Goal: Find specific page/section: Find specific page/section

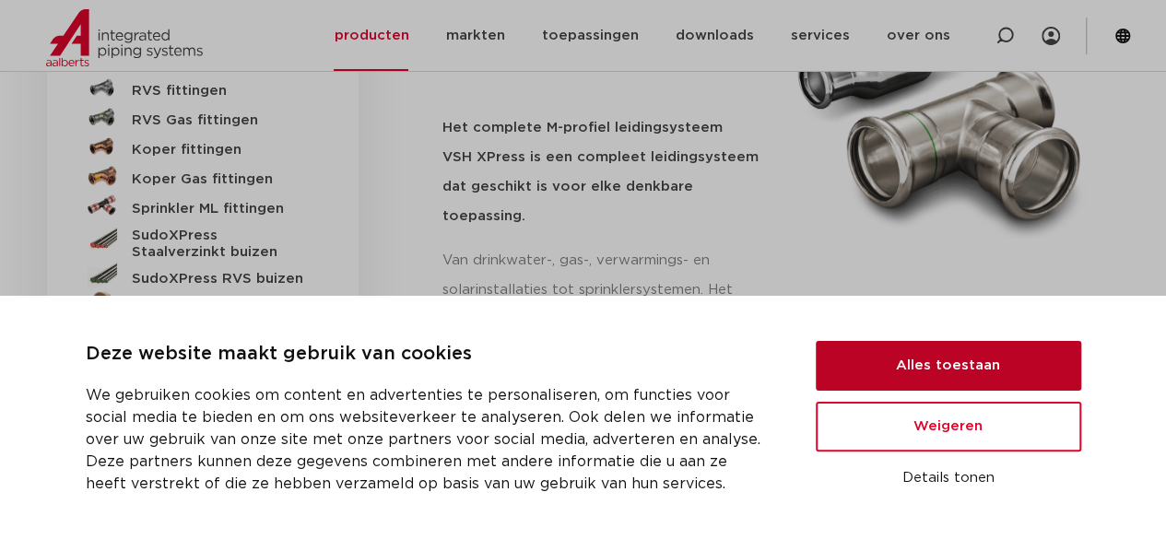
click at [947, 381] on button "Alles toestaan" at bounding box center [948, 366] width 265 height 50
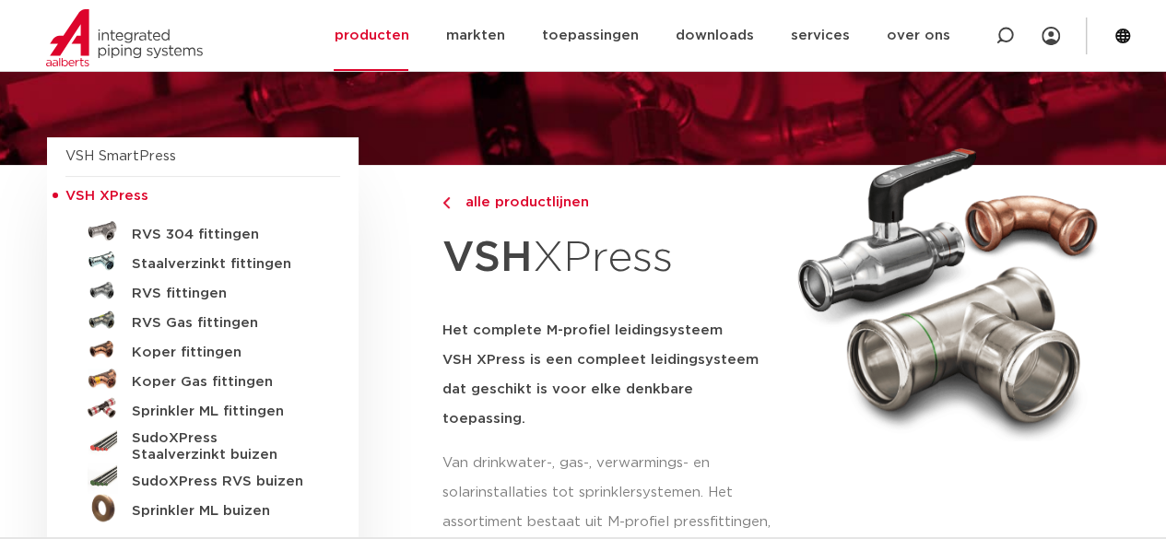
scroll to position [129, 0]
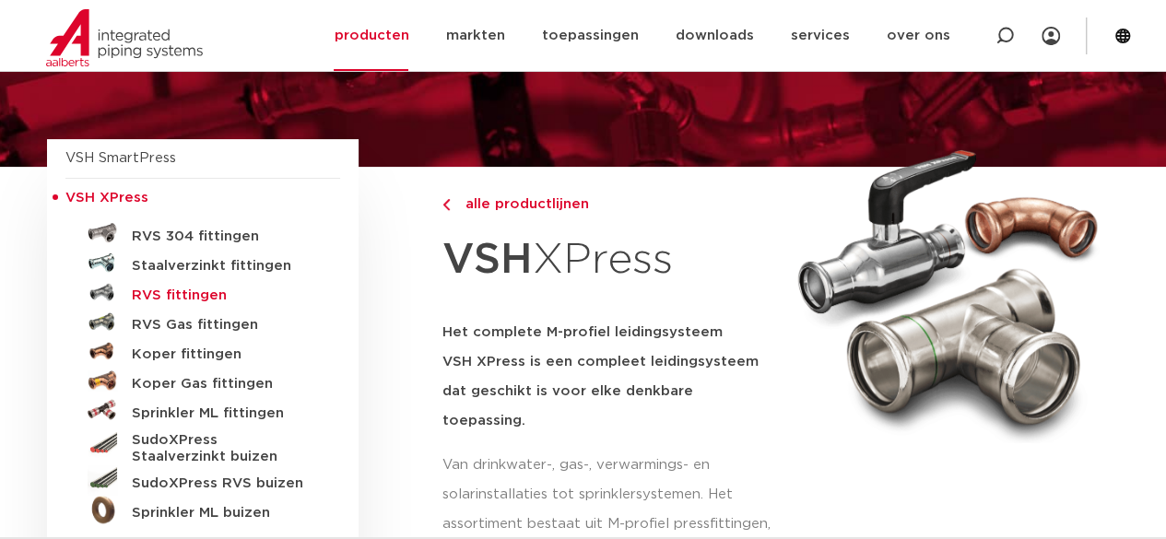
click at [165, 297] on h5 "RVS fittingen" at bounding box center [223, 296] width 182 height 17
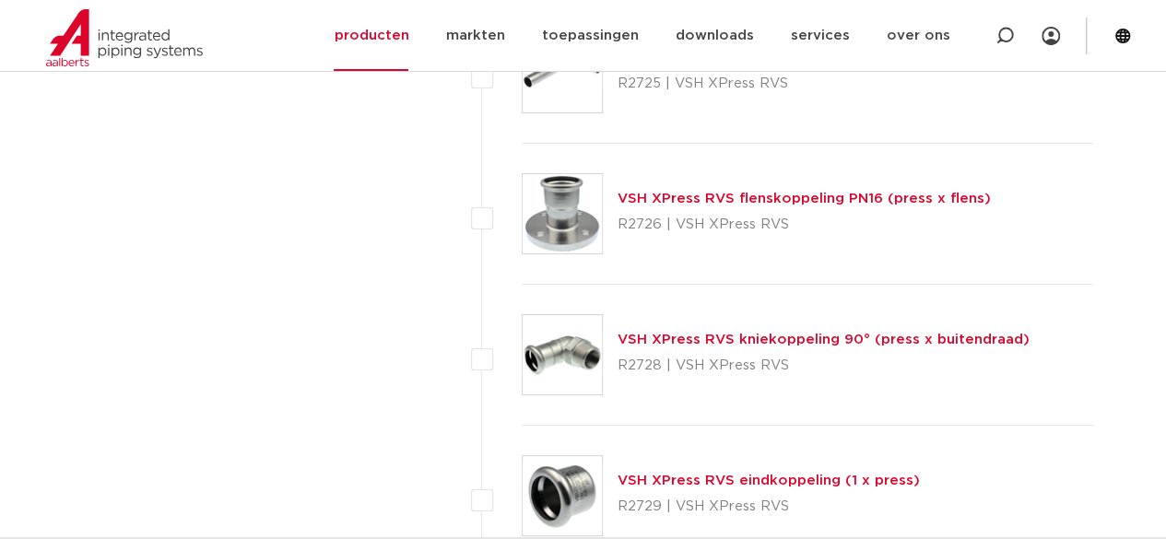
scroll to position [3359, 0]
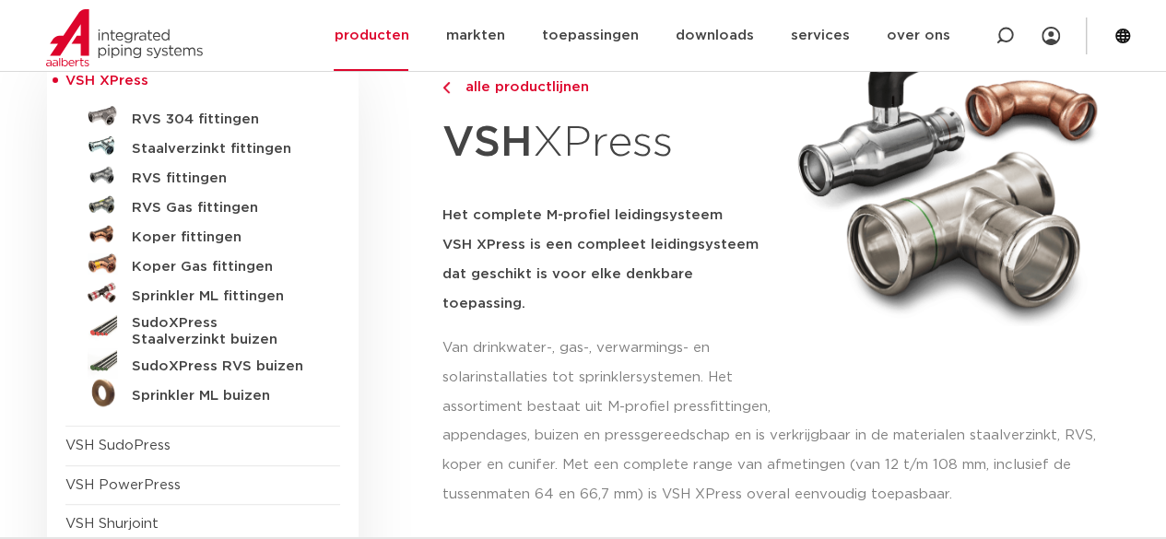
scroll to position [240, 0]
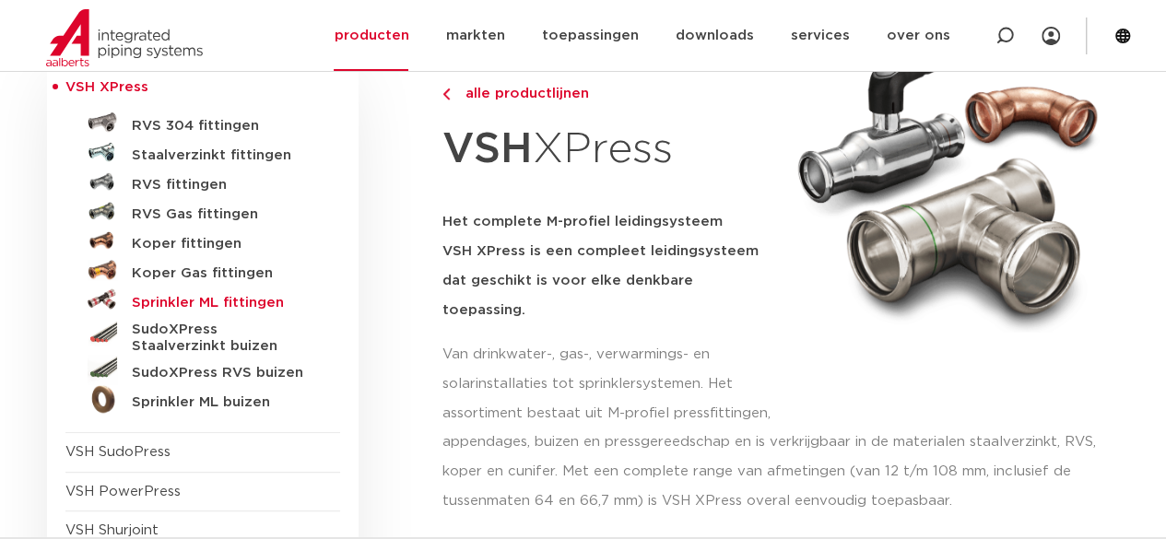
click at [179, 296] on h5 "Sprinkler ML fittingen" at bounding box center [223, 303] width 182 height 17
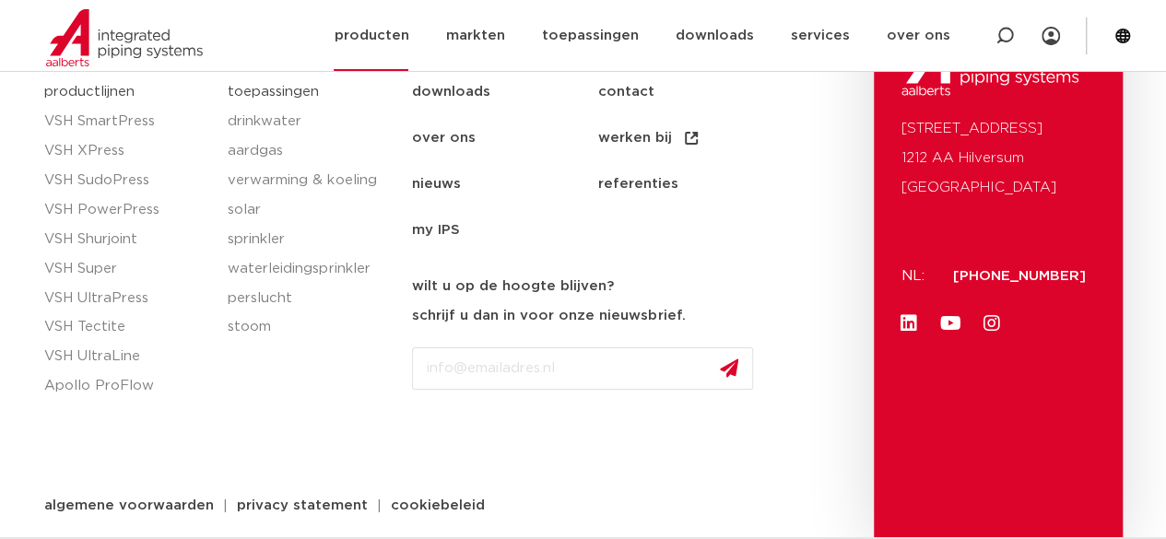
scroll to position [3228, 0]
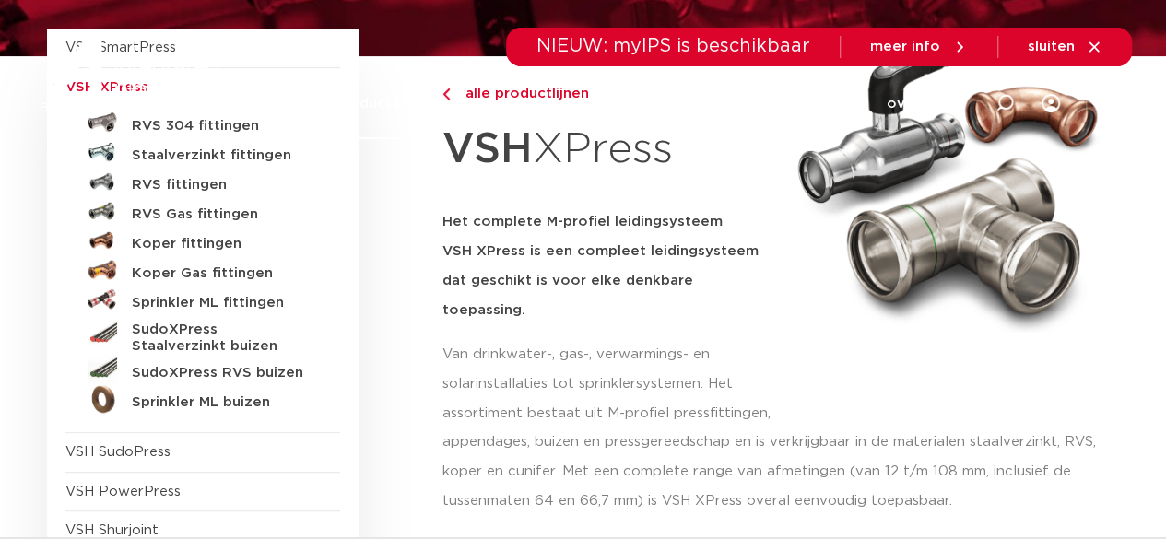
click at [1014, 116] on div at bounding box center [1005, 103] width 74 height 140
